Goal: Task Accomplishment & Management: Manage account settings

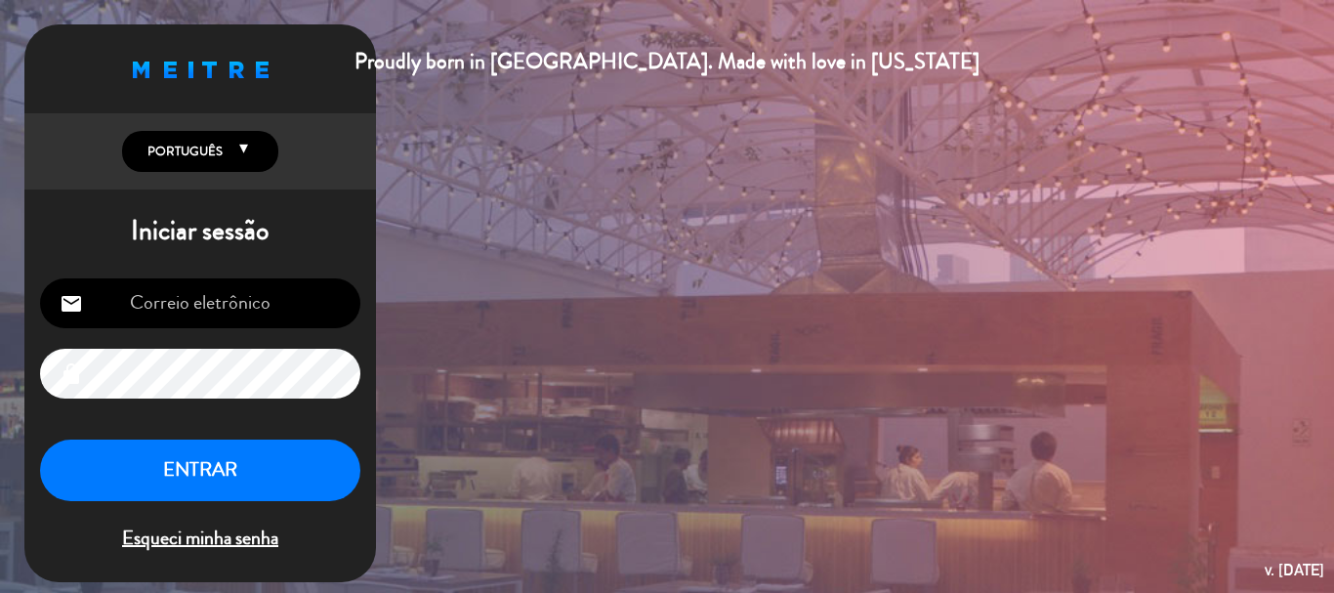
type input "[EMAIL_ADDRESS][DOMAIN_NAME]"
click at [248, 467] on button "ENTRAR" at bounding box center [200, 471] width 320 height 62
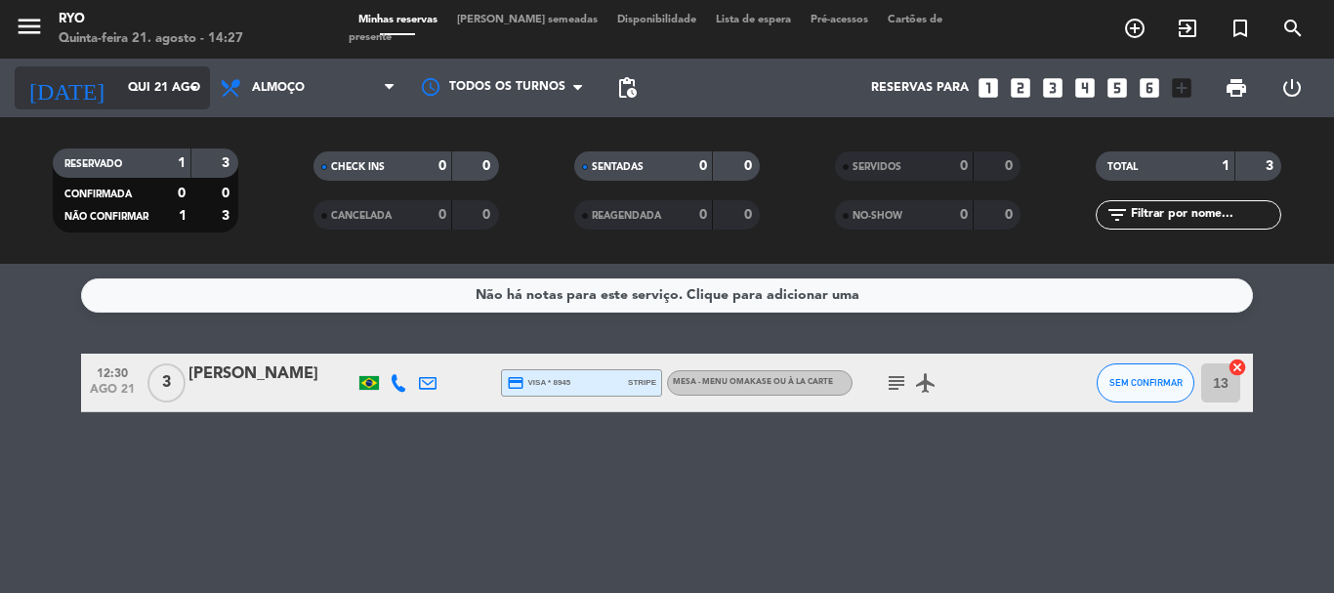
click at [183, 84] on icon "arrow_drop_down" at bounding box center [193, 87] width 23 height 23
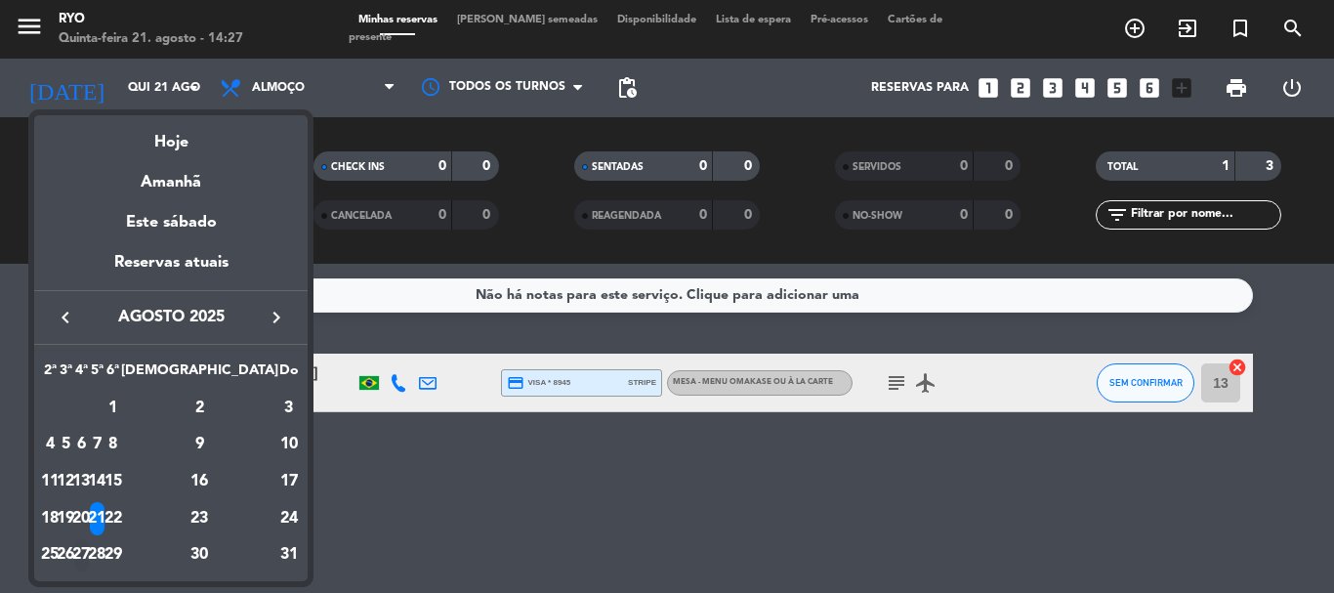
click at [89, 555] on div "27" at bounding box center [81, 555] width 15 height 33
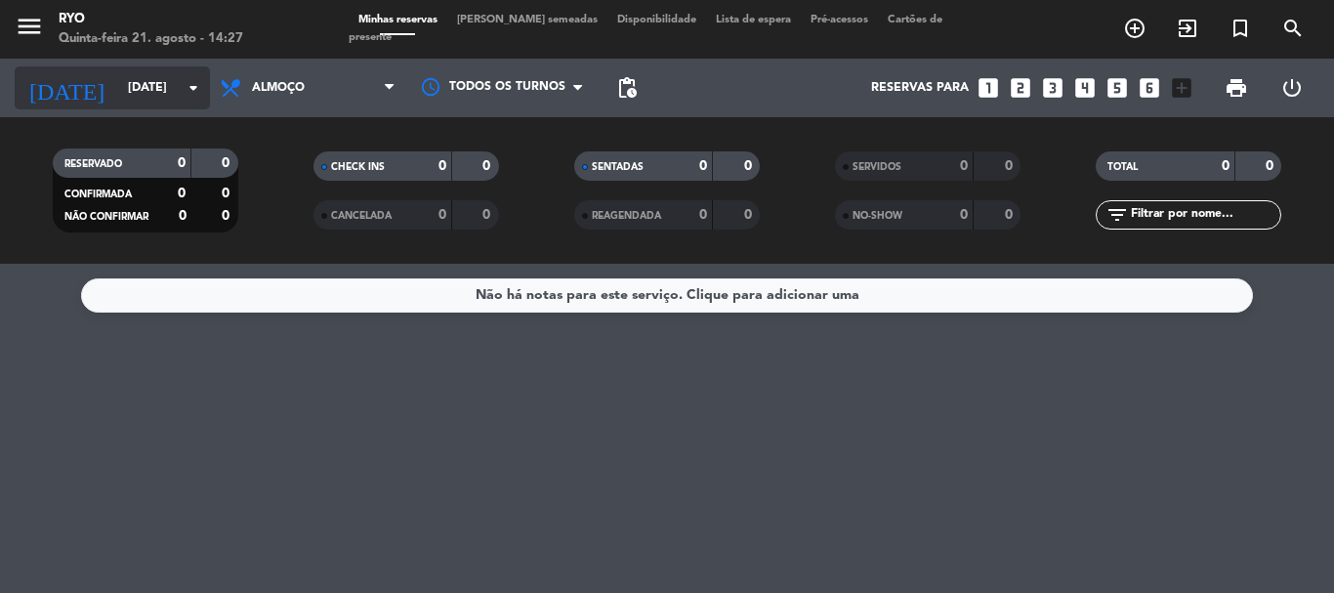
click at [186, 85] on icon "arrow_drop_down" at bounding box center [193, 87] width 23 height 23
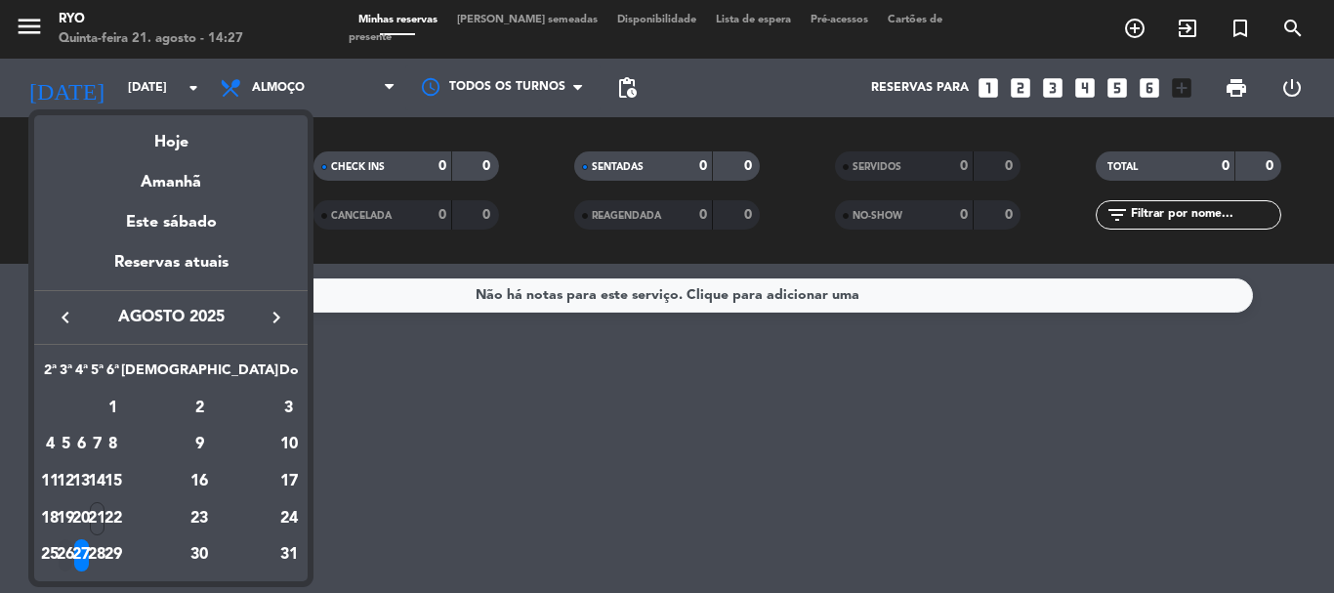
click at [73, 553] on div "26" at bounding box center [66, 555] width 15 height 33
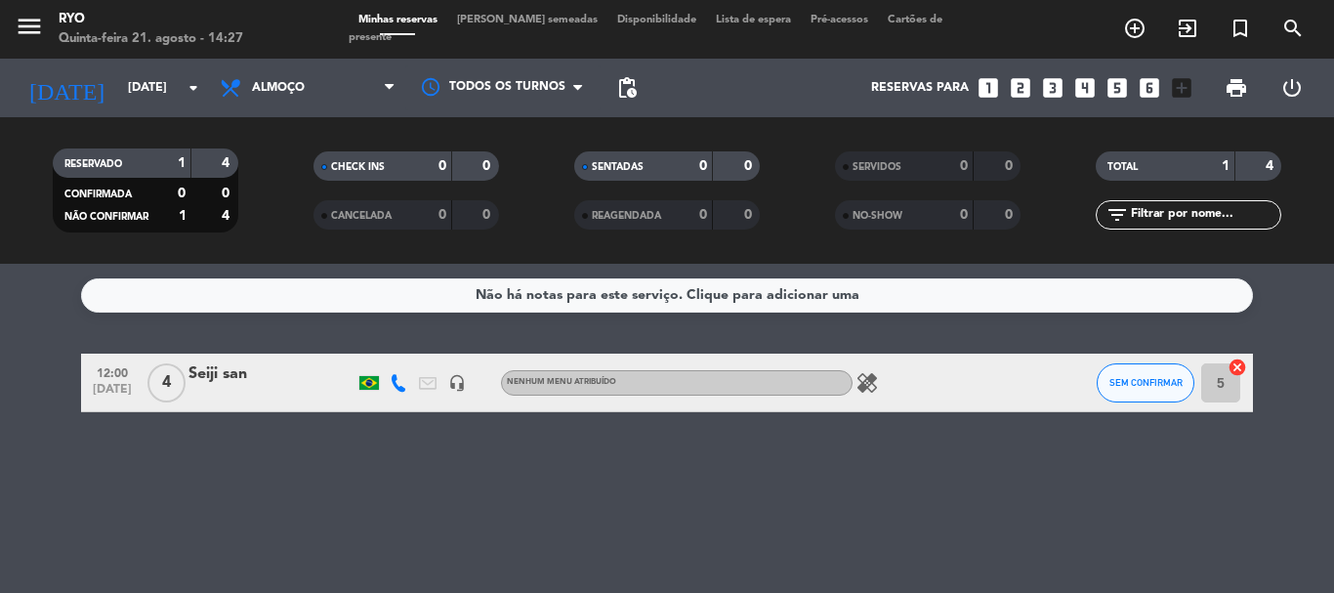
click at [265, 360] on div "12:00 [DATE] 4 [PERSON_NAME] headset_mic Nenhum menu atribuído healing SEM CONF…" at bounding box center [667, 383] width 1172 height 59
click at [272, 399] on div at bounding box center [272, 396] width 166 height 16
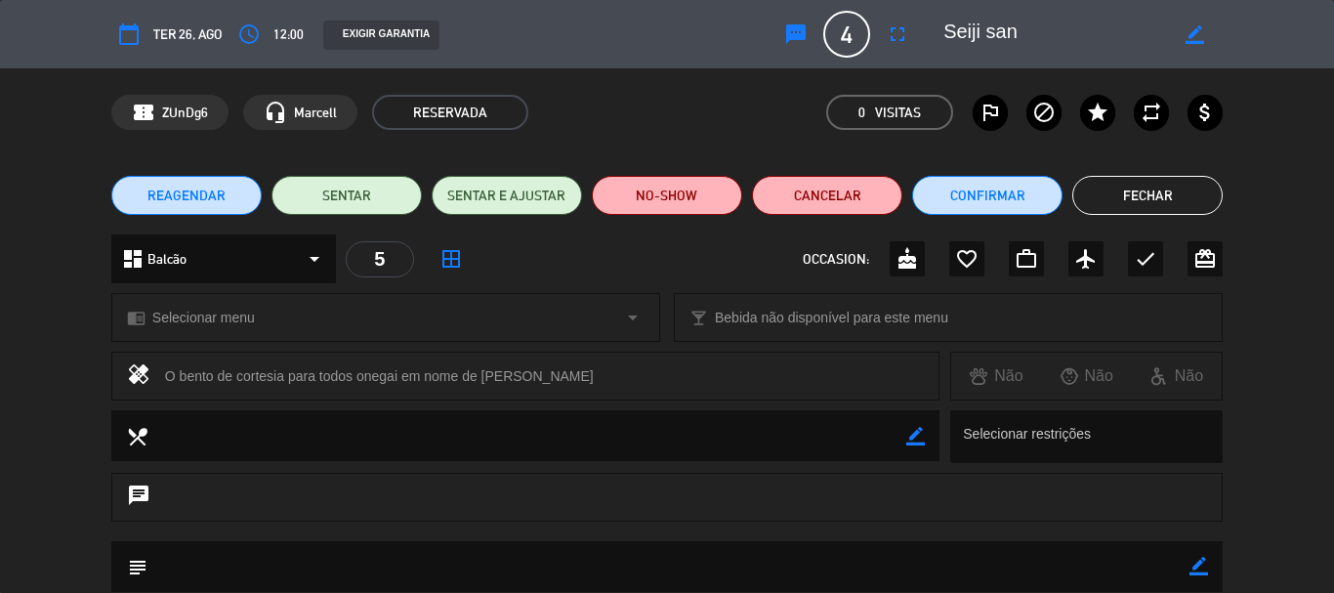
click at [426, 327] on div "chrome_reader_mode Selecionar menu arrow_drop_down" at bounding box center [385, 317] width 547 height 47
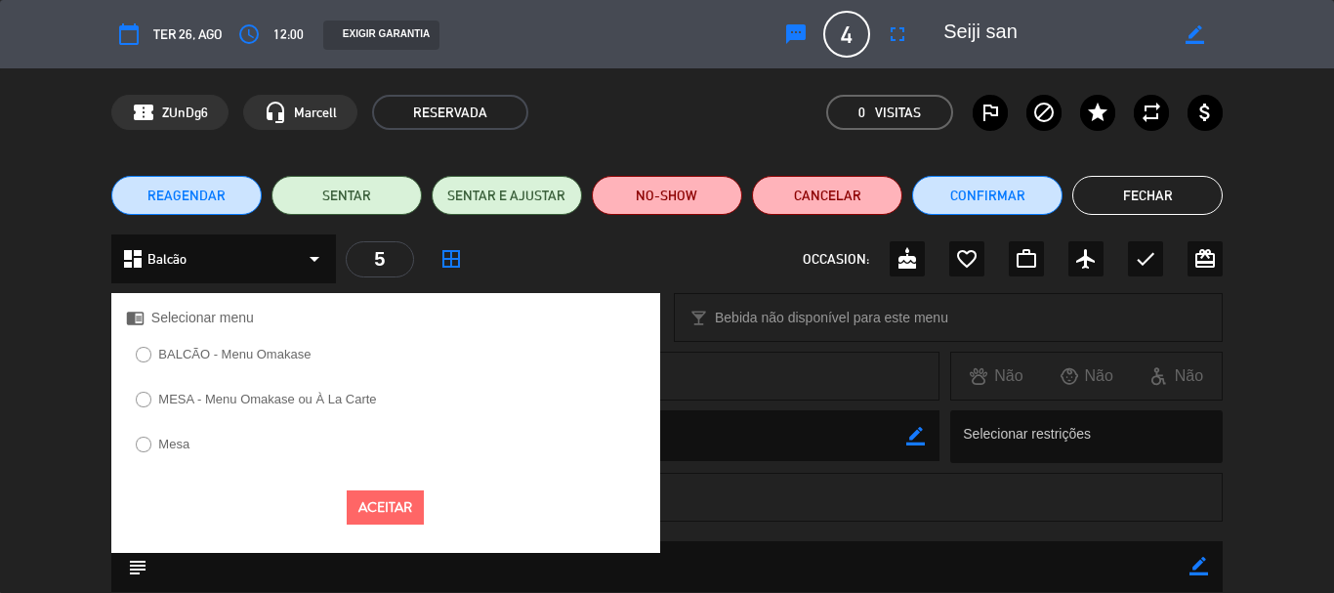
click at [198, 355] on label "BALCÃO - Menu Omakase" at bounding box center [234, 354] width 152 height 13
click at [393, 508] on button "Aceitar" at bounding box center [385, 507] width 77 height 34
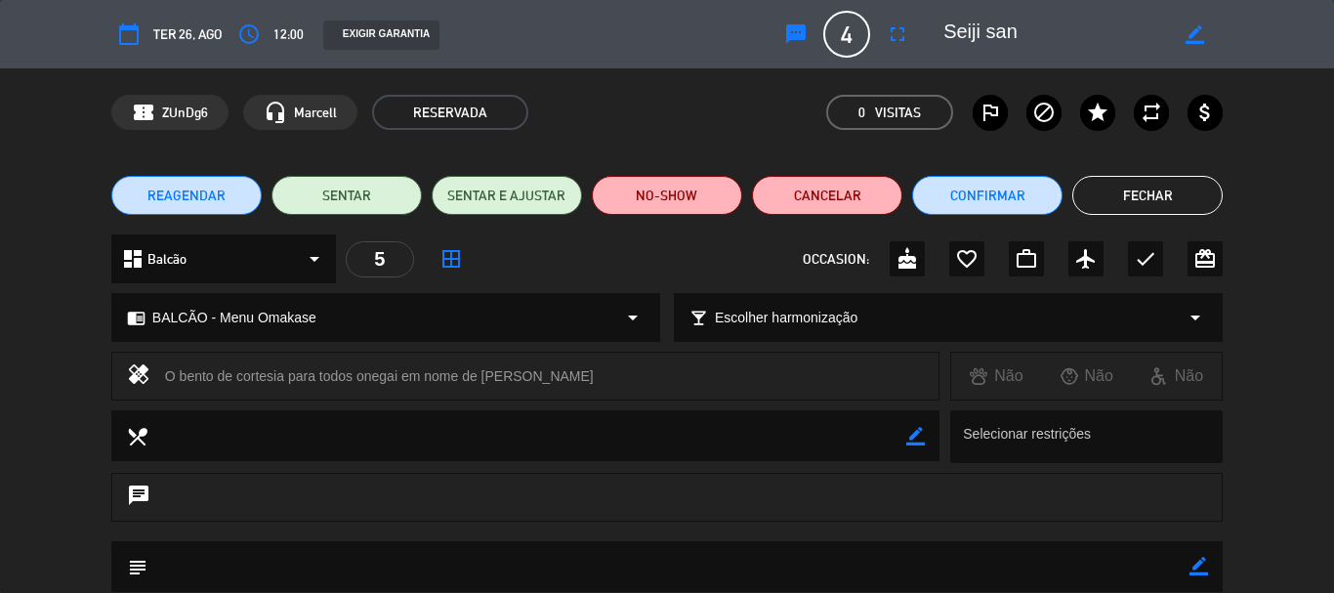
click at [1127, 191] on button "Fechar" at bounding box center [1147, 195] width 150 height 39
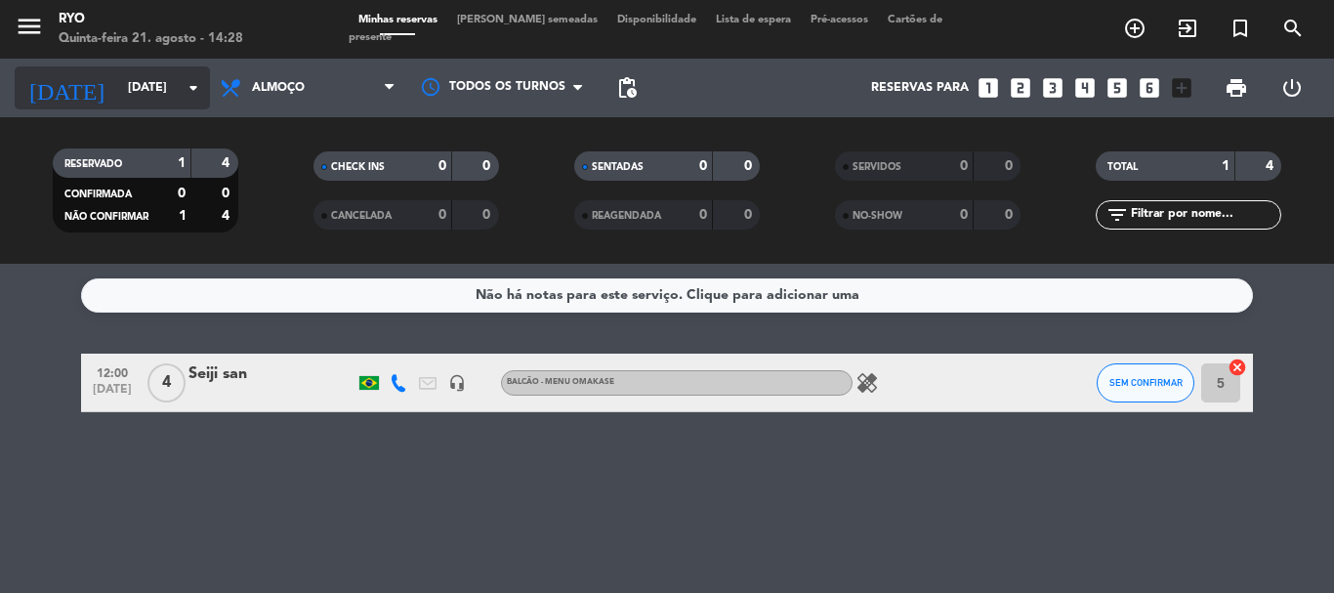
click at [149, 82] on input "[DATE]" at bounding box center [200, 87] width 165 height 33
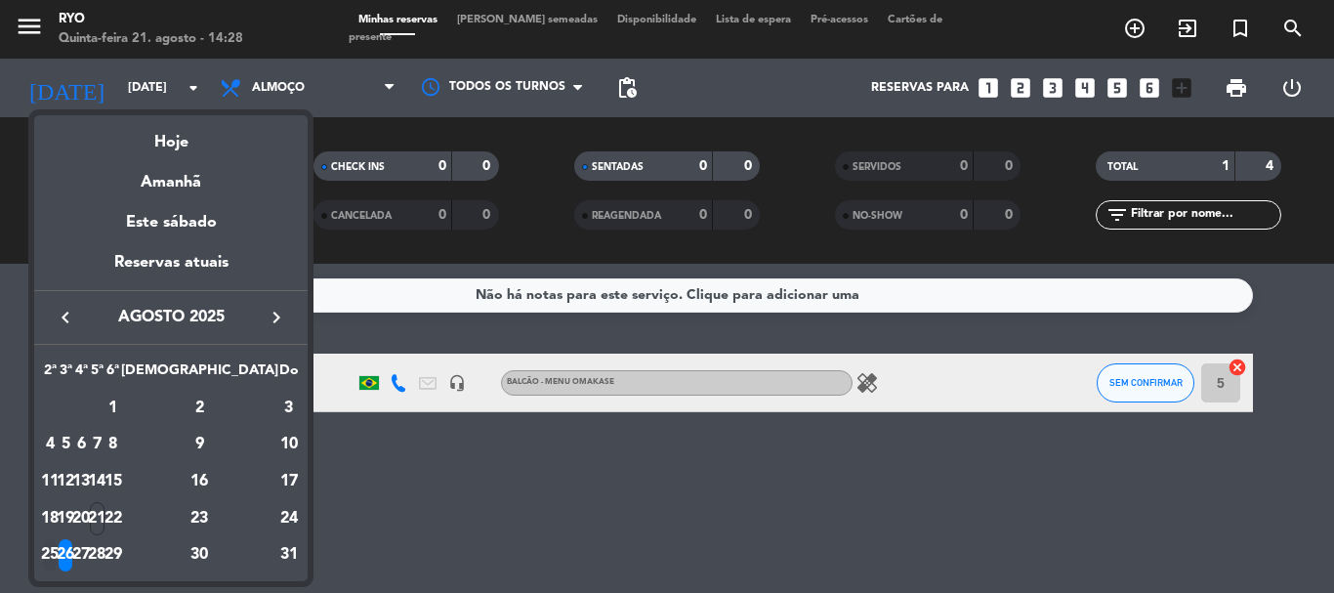
click at [56, 553] on div "25" at bounding box center [50, 555] width 15 height 33
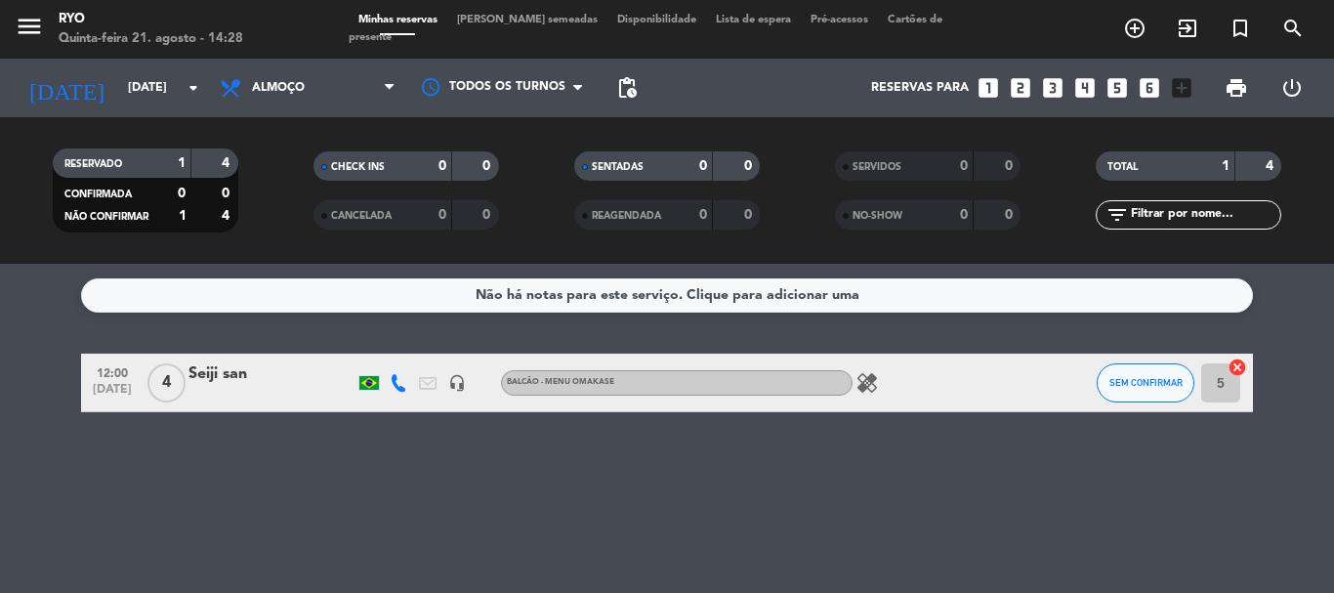
type input "[DATE]"
